Goal: Task Accomplishment & Management: Manage account settings

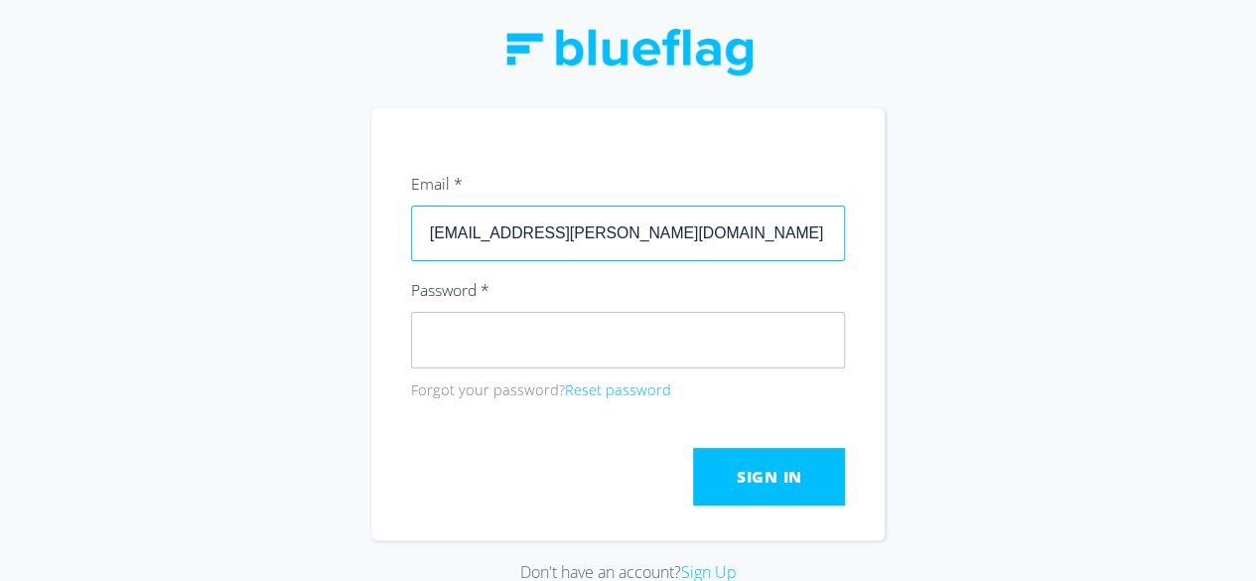
click at [506, 235] on input "[EMAIL_ADDRESS][PERSON_NAME][DOMAIN_NAME]" at bounding box center [628, 234] width 435 height 56
drag, startPoint x: 530, startPoint y: 235, endPoint x: 355, endPoint y: 247, distance: 175.1
click at [355, 247] on div "Don't have an account? Sign Up" at bounding box center [628, 290] width 1256 height 581
type input "[EMAIL_ADDRESS][DOMAIN_NAME]"
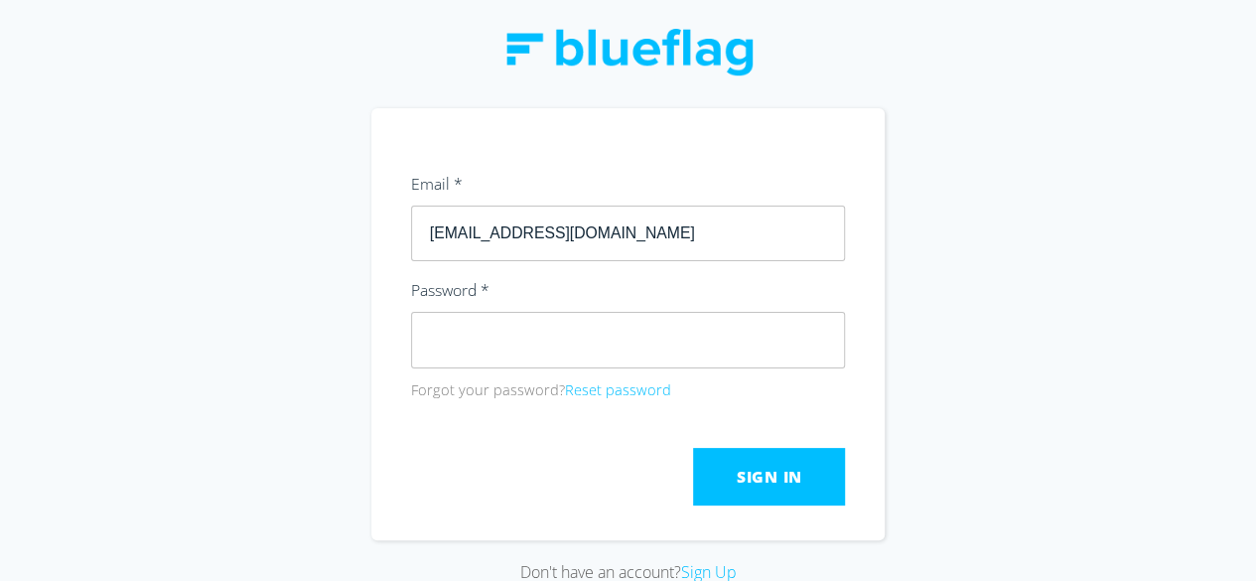
click at [911, 355] on div "Don't have an account? Sign Up" at bounding box center [628, 290] width 1256 height 581
click at [746, 471] on span "Sign In" at bounding box center [770, 477] width 66 height 22
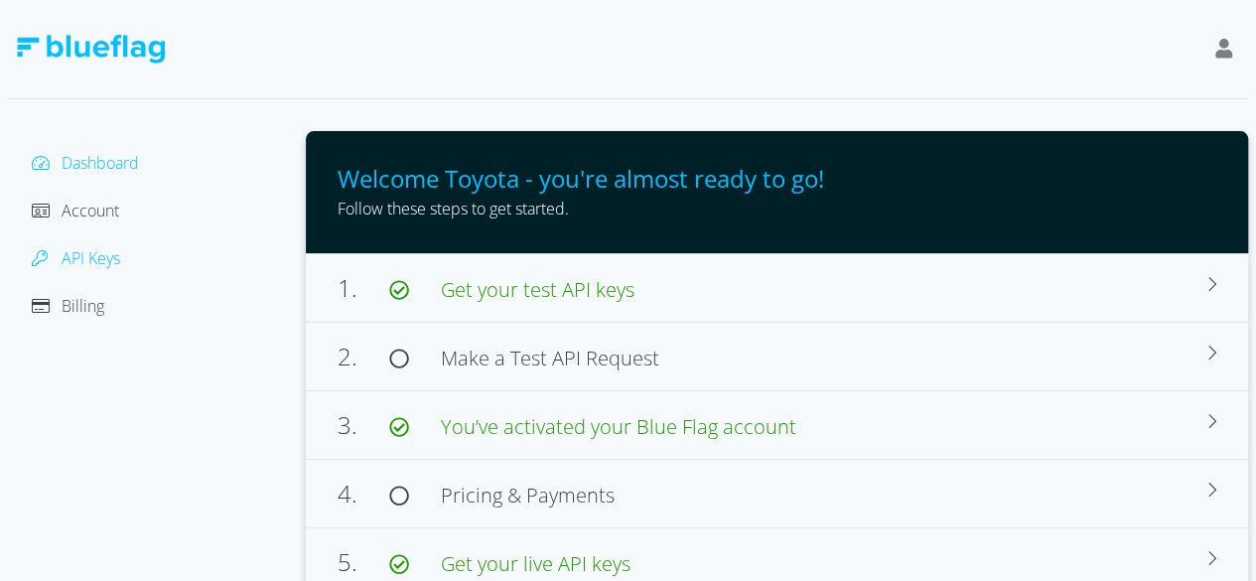
click at [103, 256] on span "API Keys" at bounding box center [91, 258] width 59 height 22
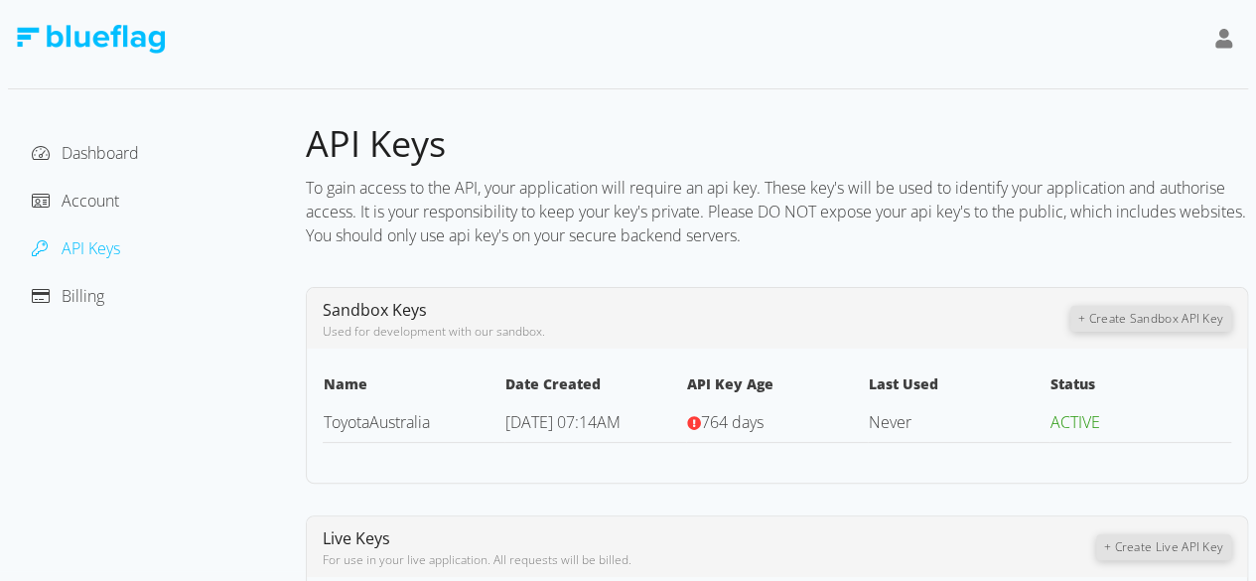
scroll to position [6, 0]
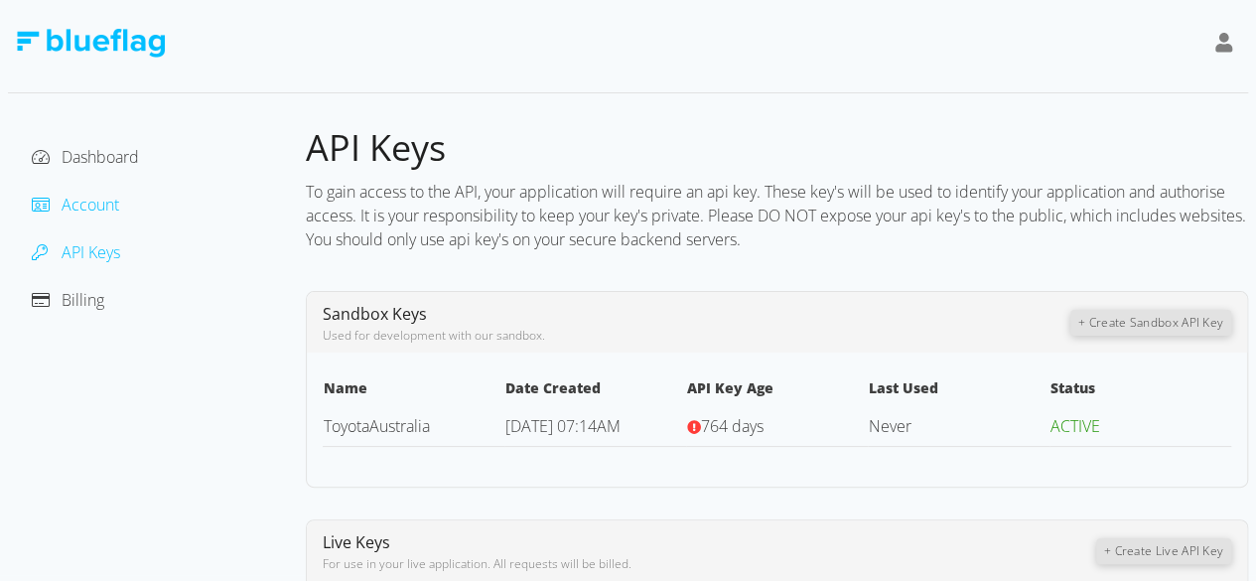
click at [92, 211] on span "Account" at bounding box center [91, 205] width 58 height 22
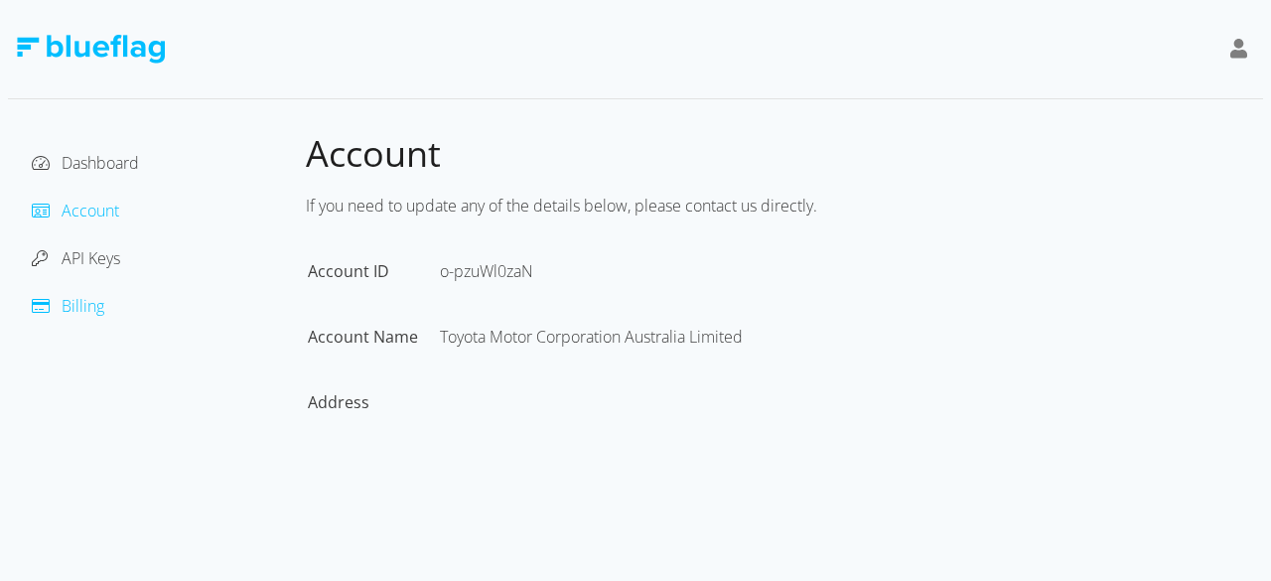
click at [92, 300] on span "Billing" at bounding box center [83, 306] width 43 height 22
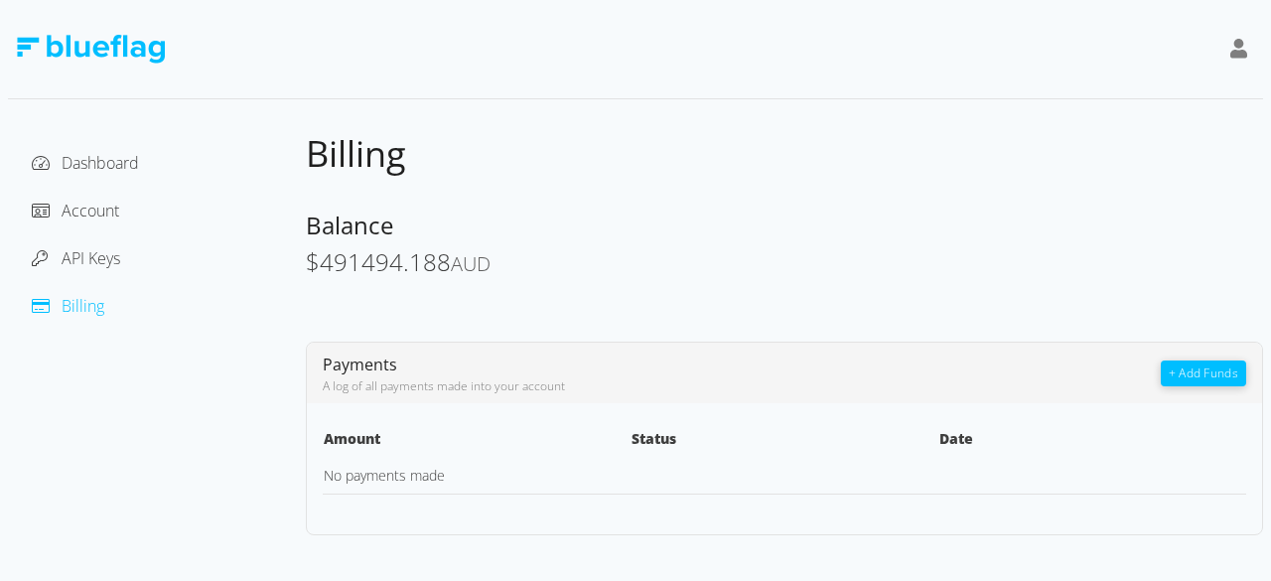
click at [75, 174] on div "Dashboard" at bounding box center [157, 163] width 266 height 32
click at [88, 168] on span "Dashboard" at bounding box center [100, 163] width 77 height 22
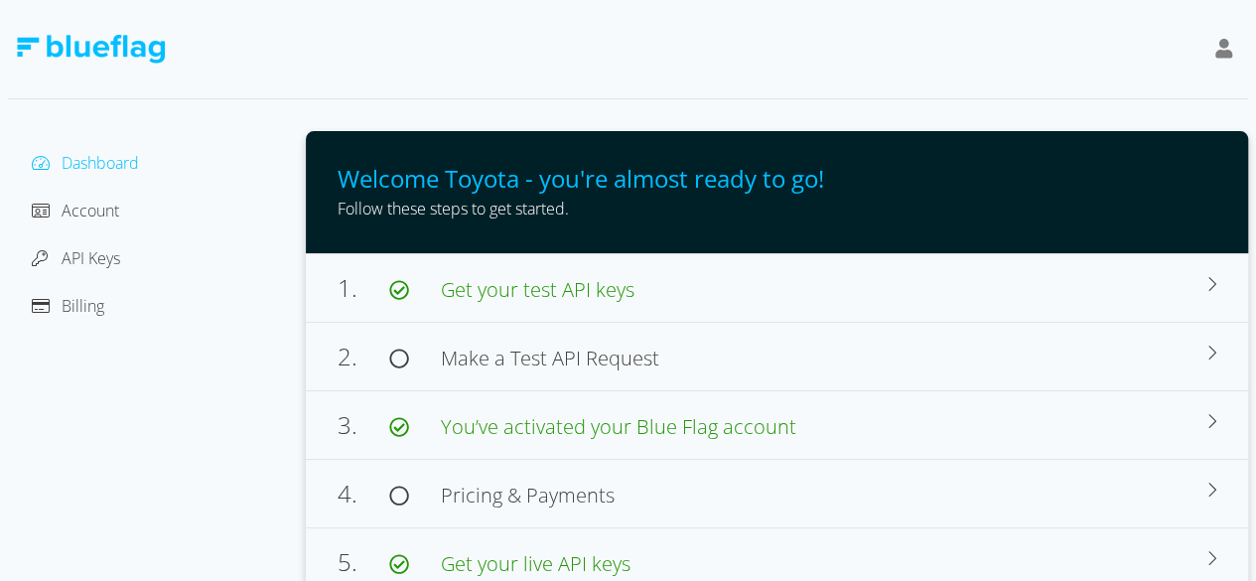
scroll to position [12, 0]
